Goal: Find specific page/section: Find specific page/section

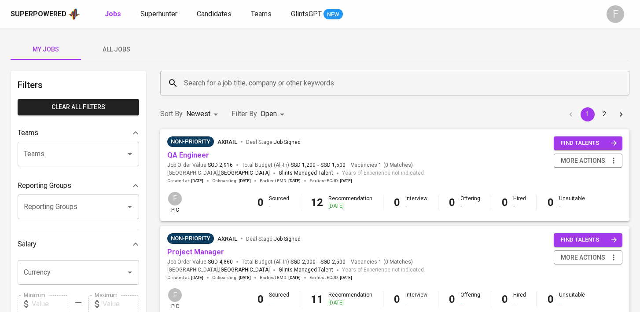
click at [210, 85] on input "Search for a job title, company or other keywords" at bounding box center [397, 83] width 431 height 17
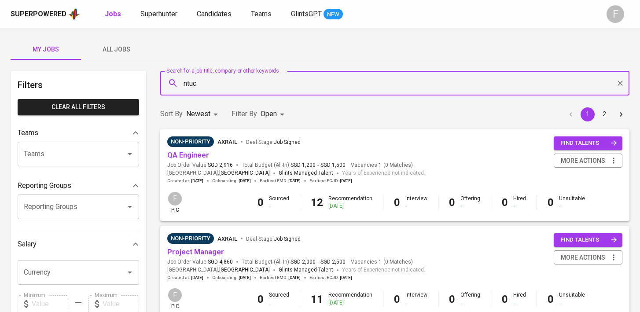
type input "ntuc"
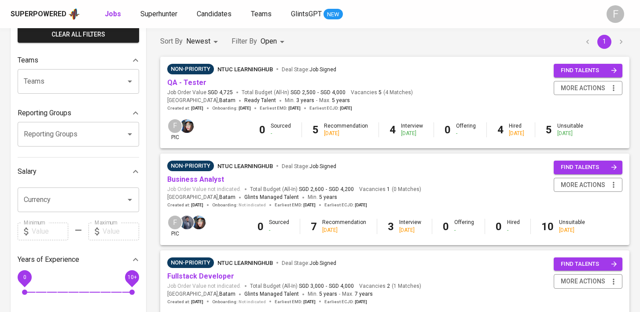
scroll to position [83, 0]
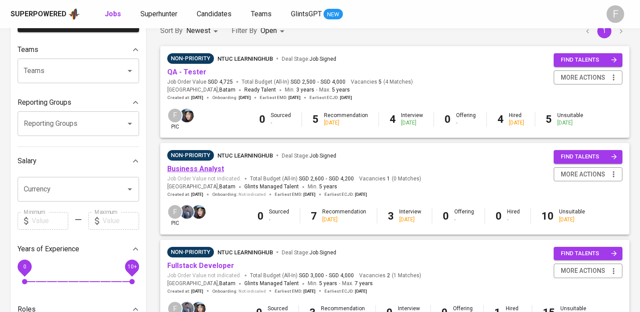
click at [205, 172] on link "Business Analyst" at bounding box center [195, 169] width 57 height 8
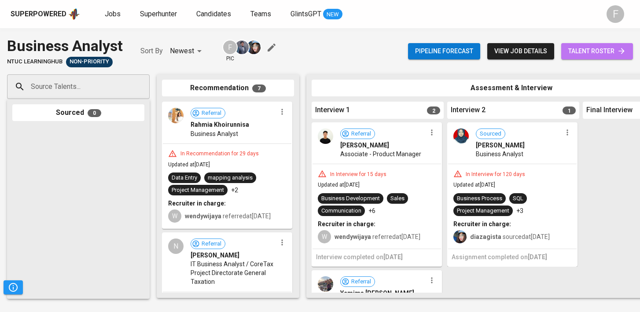
click at [583, 52] on span "talent roster" at bounding box center [597, 51] width 58 height 11
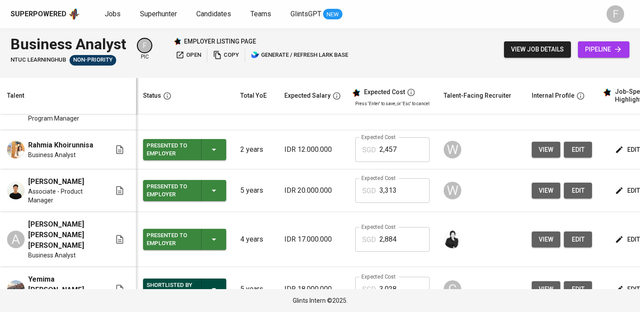
scroll to position [254, 0]
